Goal: Information Seeking & Learning: Learn about a topic

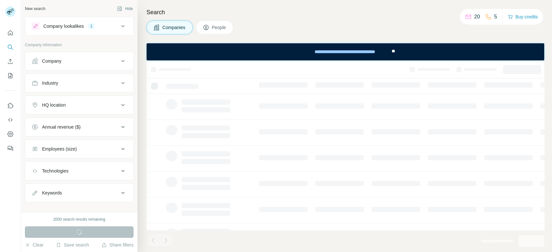
click at [107, 25] on div "Company lookalikes 1" at bounding box center [75, 26] width 87 height 8
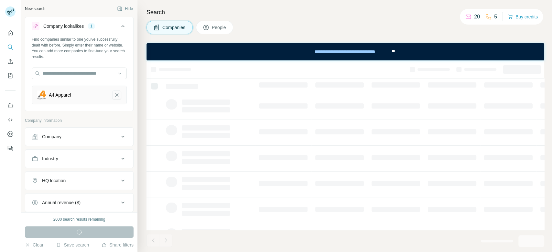
click at [114, 96] on icon "A4 Apparel-remove-button" at bounding box center [117, 95] width 6 height 6
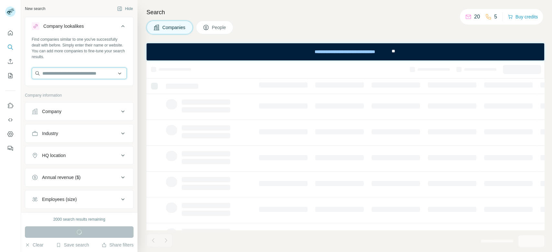
click at [62, 77] on input "text" at bounding box center [79, 74] width 95 height 12
paste input "**********"
type input "**********"
click at [87, 92] on p "[DOMAIN_NAME]" at bounding box center [73, 94] width 46 height 6
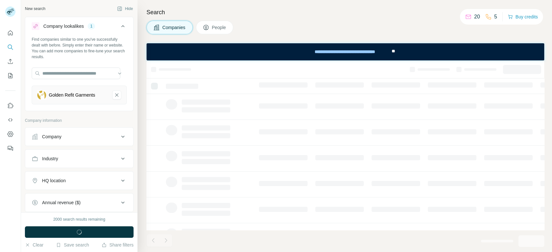
scroll to position [0, 0]
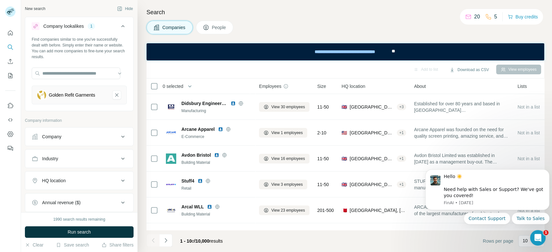
click at [98, 231] on button "Run search" at bounding box center [79, 233] width 109 height 12
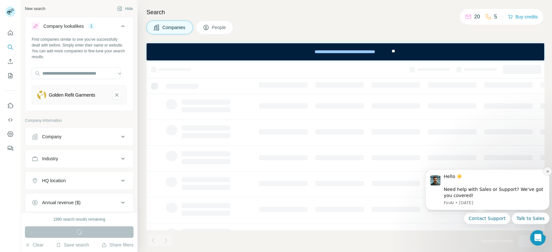
click at [547, 171] on icon "Dismiss notification" at bounding box center [548, 172] width 2 height 2
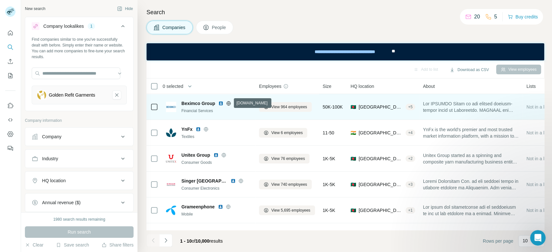
click at [227, 104] on icon at bounding box center [228, 103] width 5 height 5
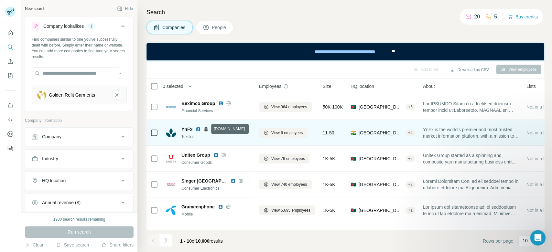
click at [205, 131] on icon at bounding box center [206, 129] width 5 height 5
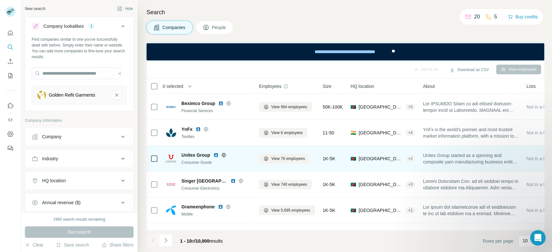
click at [225, 155] on icon at bounding box center [223, 155] width 5 height 5
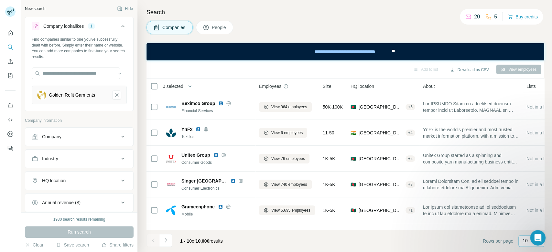
click at [523, 242] on p "10" at bounding box center [525, 241] width 5 height 6
click at [530, 192] on div "60" at bounding box center [531, 192] width 15 height 6
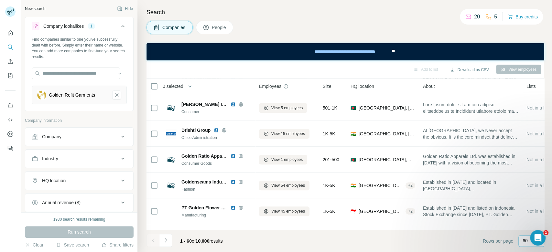
scroll to position [326, 0]
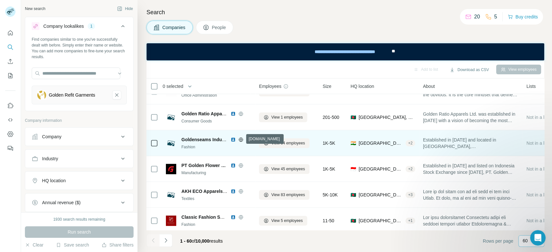
click at [241, 139] on icon at bounding box center [241, 139] width 5 height 5
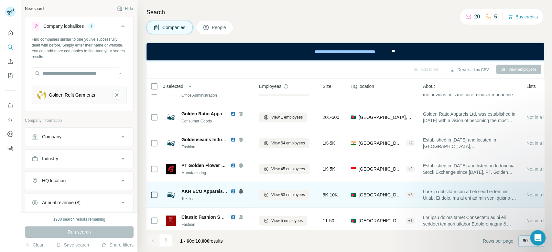
click at [239, 192] on icon at bounding box center [241, 191] width 5 height 5
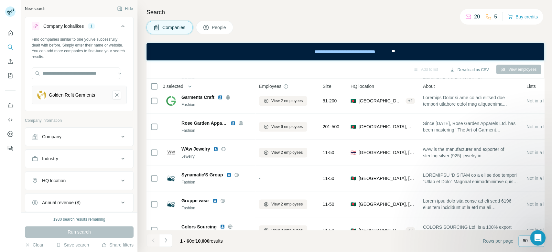
scroll to position [791, 0]
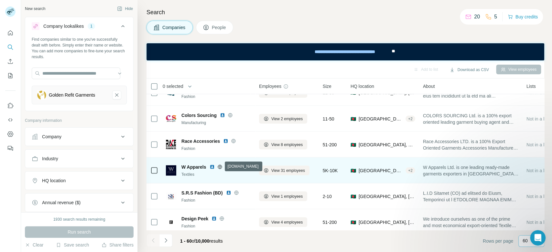
click at [221, 166] on icon at bounding box center [219, 166] width 5 height 5
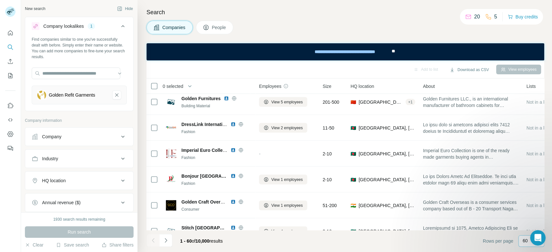
scroll to position [963, 0]
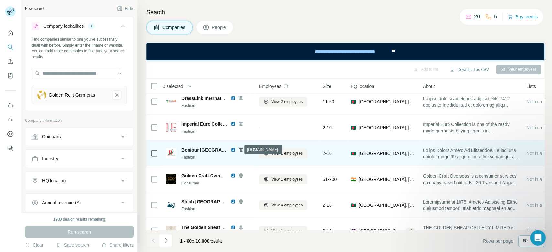
click at [239, 150] on icon at bounding box center [241, 150] width 5 height 5
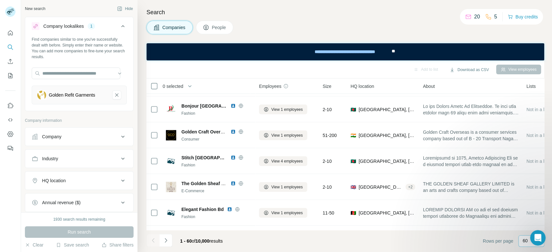
scroll to position [1070, 0]
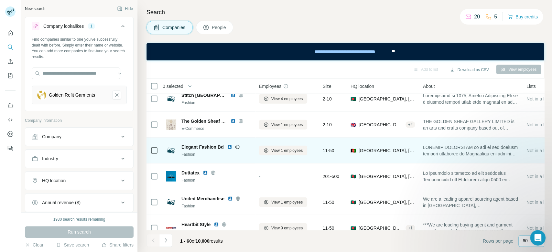
click at [237, 147] on icon at bounding box center [238, 147] width 2 height 4
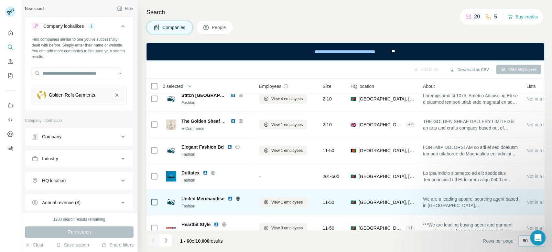
click at [238, 198] on icon at bounding box center [238, 198] width 5 height 5
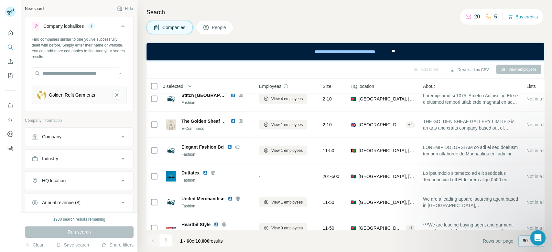
click at [545, 212] on div "Search Companies People Add to list Download as CSV View employees 0 selected C…" at bounding box center [345, 126] width 415 height 252
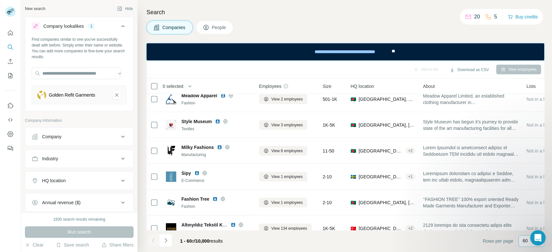
scroll to position [1336, 0]
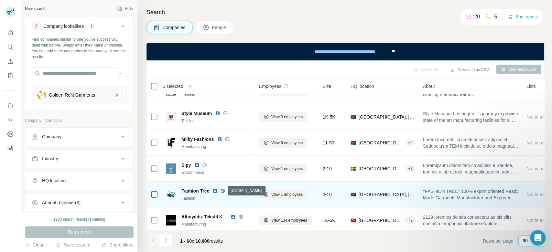
click at [223, 190] on icon at bounding box center [222, 191] width 5 height 5
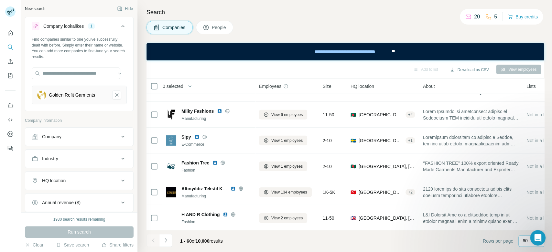
scroll to position [1410, 0]
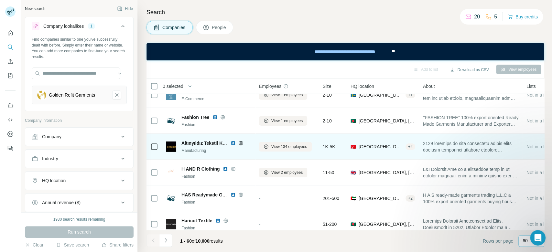
click at [241, 144] on icon at bounding box center [241, 143] width 2 height 4
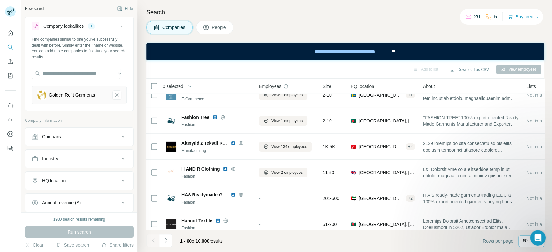
scroll to position [1421, 0]
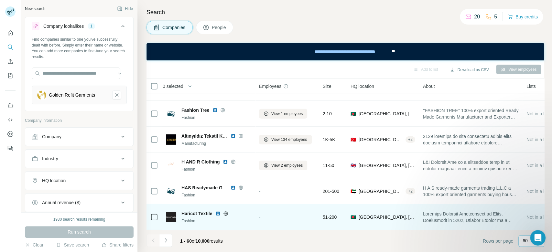
click at [226, 211] on icon at bounding box center [225, 213] width 5 height 5
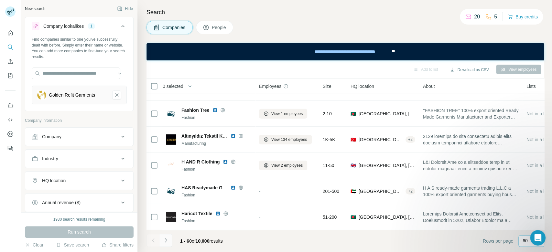
click at [166, 242] on icon "Navigate to next page" at bounding box center [166, 241] width 2 height 4
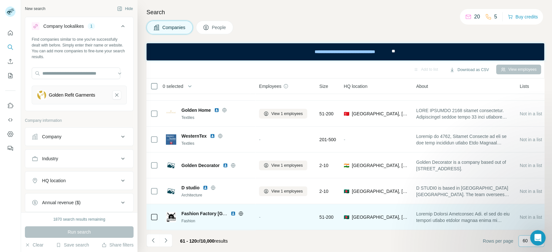
click at [242, 211] on icon at bounding box center [241, 213] width 5 height 5
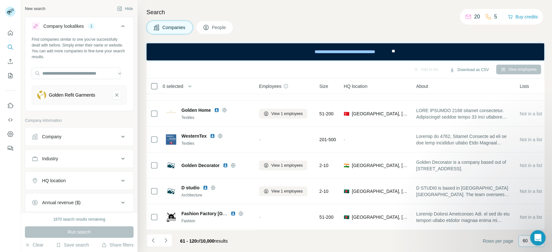
click at [552, 178] on div "Search Companies People Add to list Download as CSV View employees 0 selected C…" at bounding box center [345, 126] width 415 height 252
click at [168, 241] on icon "Navigate to next page" at bounding box center [166, 241] width 6 height 6
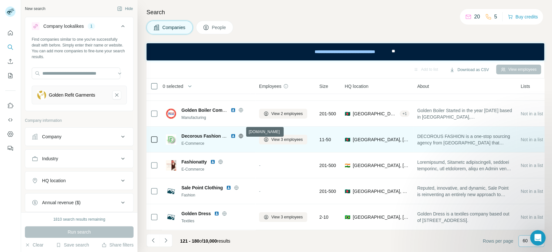
click at [241, 134] on icon at bounding box center [241, 136] width 2 height 4
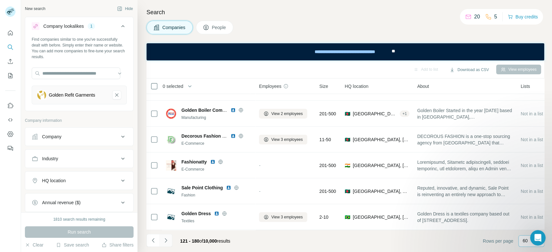
click at [170, 240] on button "Navigate to next page" at bounding box center [166, 240] width 13 height 13
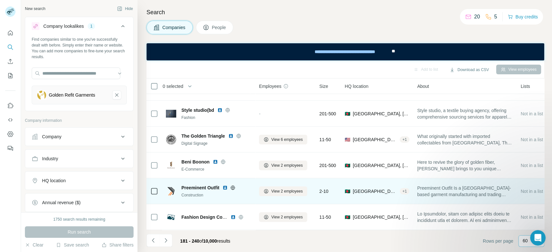
click at [234, 186] on icon at bounding box center [233, 188] width 2 height 4
